Goal: Information Seeking & Learning: Learn about a topic

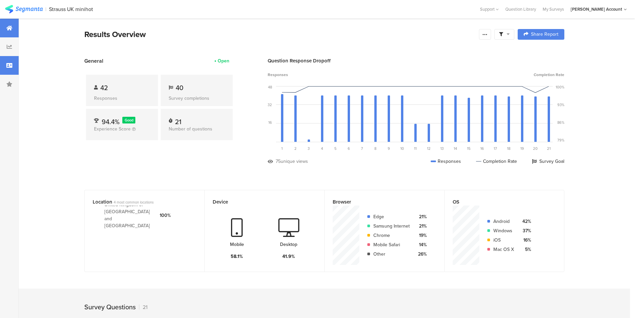
click at [15, 67] on div at bounding box center [9, 65] width 19 height 19
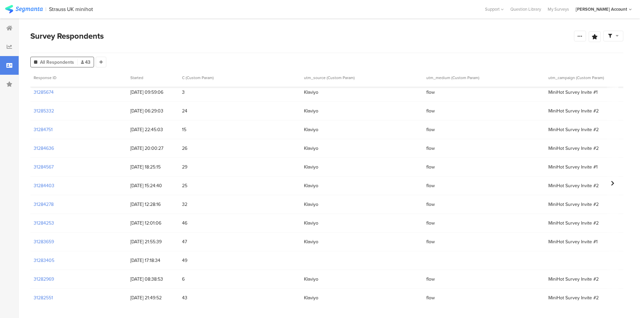
scroll to position [22, 0]
